Goal: Information Seeking & Learning: Learn about a topic

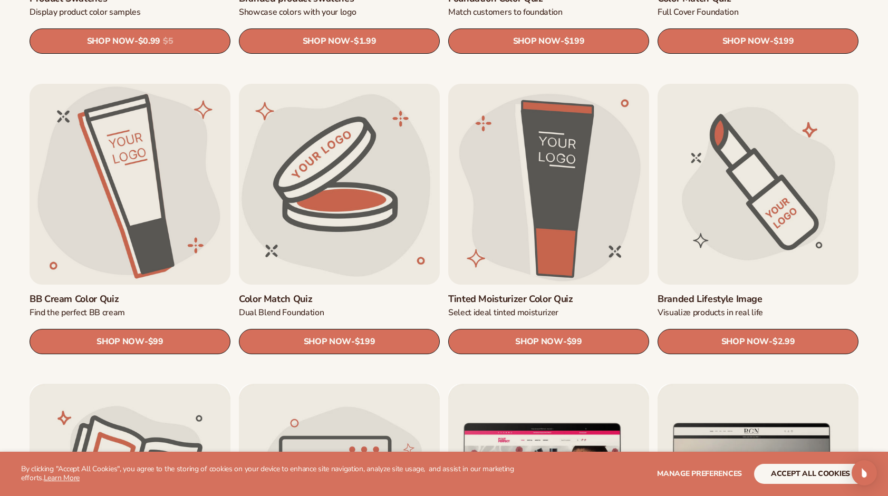
scroll to position [896, 0]
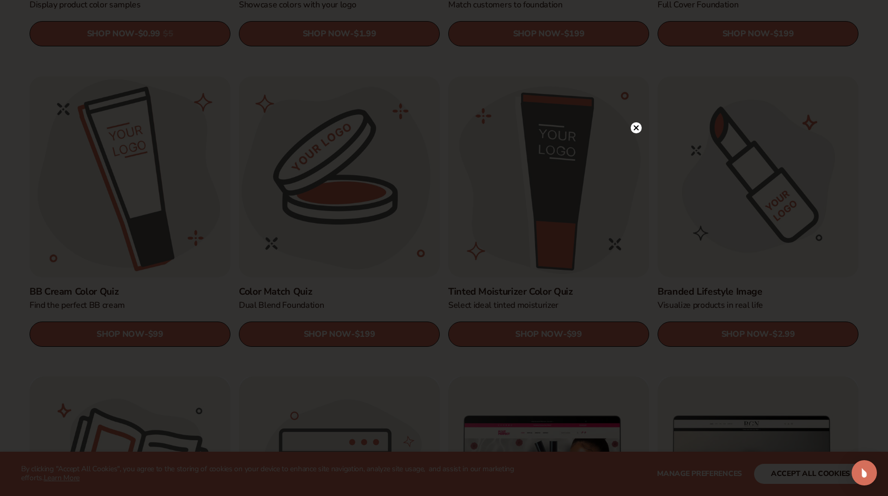
click at [636, 125] on circle at bounding box center [635, 127] width 11 height 11
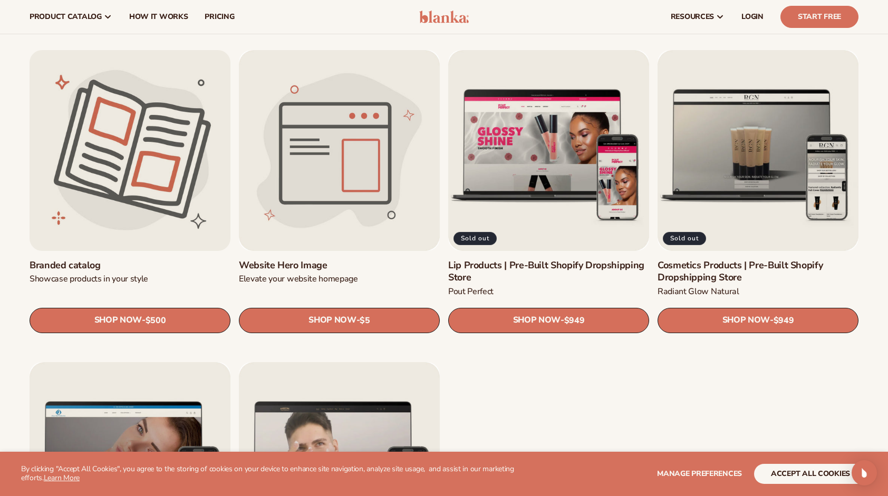
scroll to position [1212, 0]
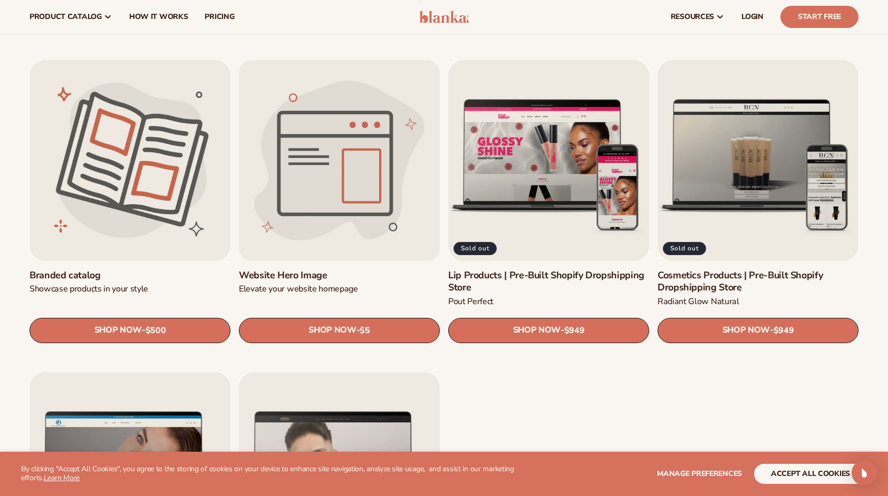
click at [285, 269] on link "Website Hero Image" at bounding box center [339, 275] width 201 height 12
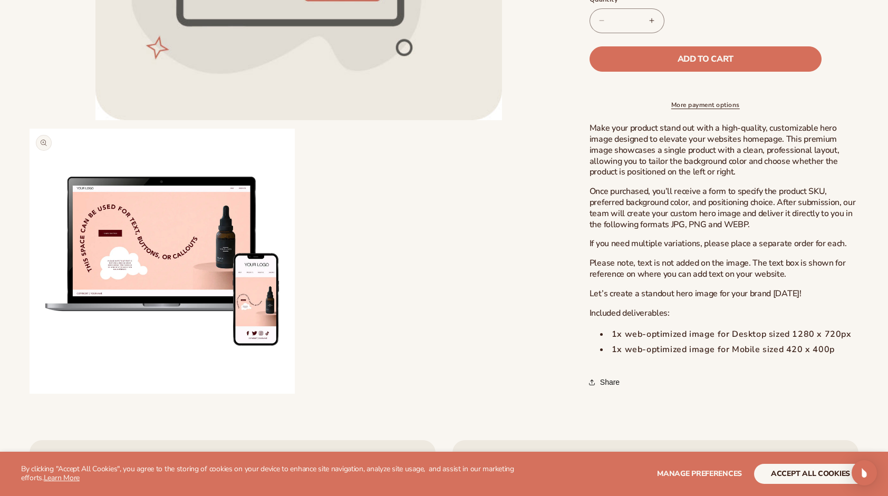
scroll to position [369, 0]
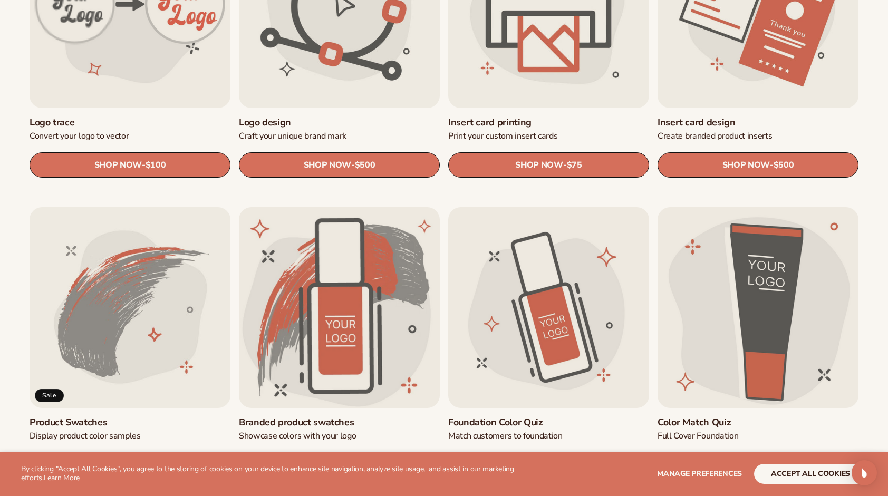
scroll to position [474, 0]
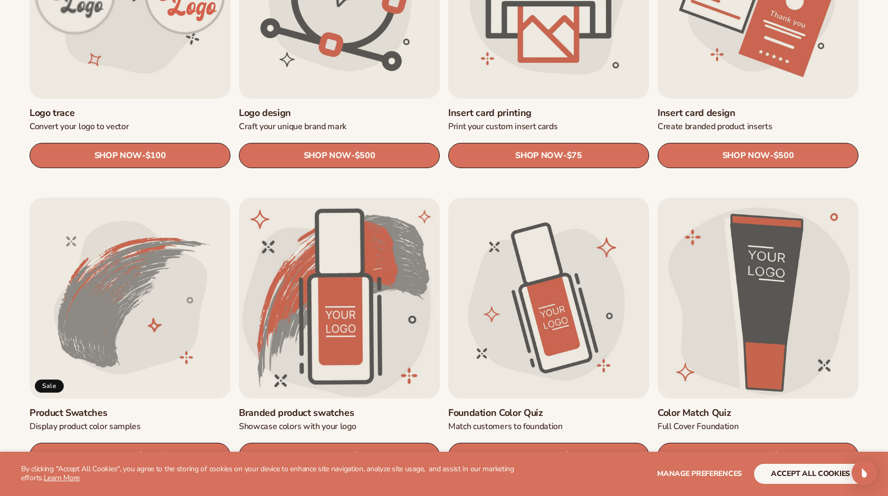
click at [575, 407] on link "Foundation Color Quiz" at bounding box center [548, 413] width 201 height 12
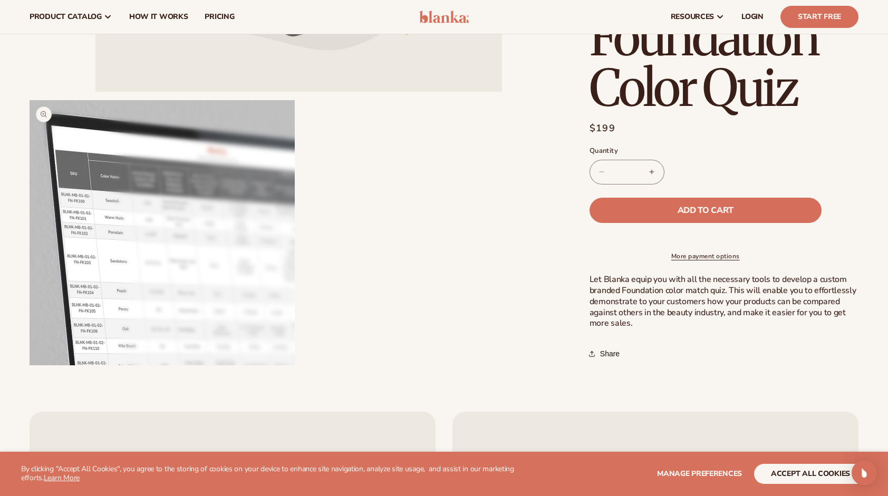
scroll to position [395, 0]
